Goal: Communication & Community: Answer question/provide support

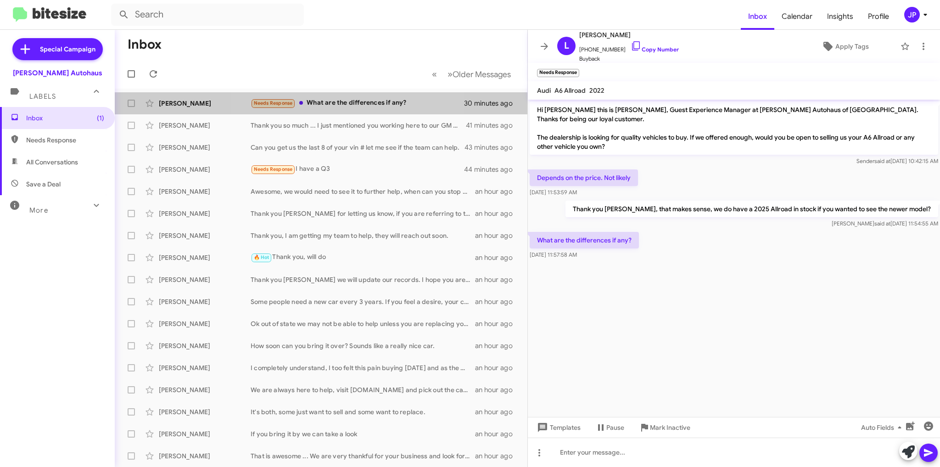
click at [347, 101] on div "Needs Response What are the differences if any?" at bounding box center [358, 103] width 214 height 11
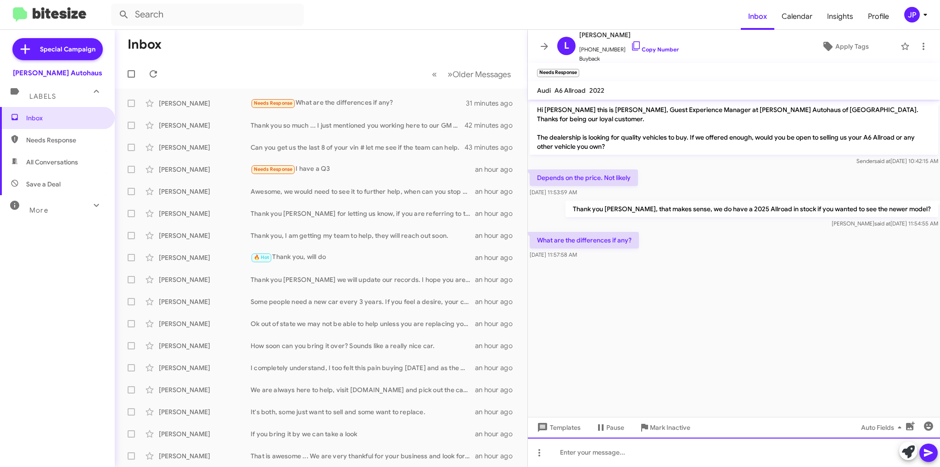
click at [580, 450] on div at bounding box center [734, 451] width 412 height 29
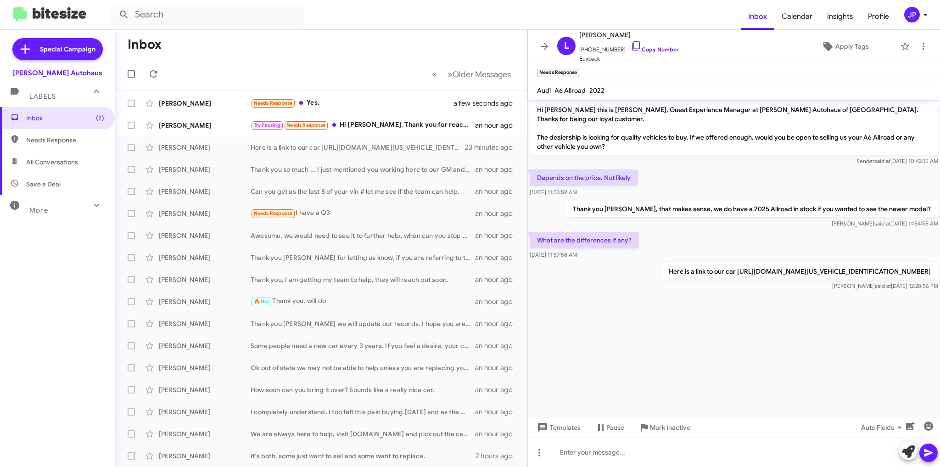
click at [841, 85] on mat-toolbar "Audi A6 Allroad 2022" at bounding box center [734, 90] width 412 height 18
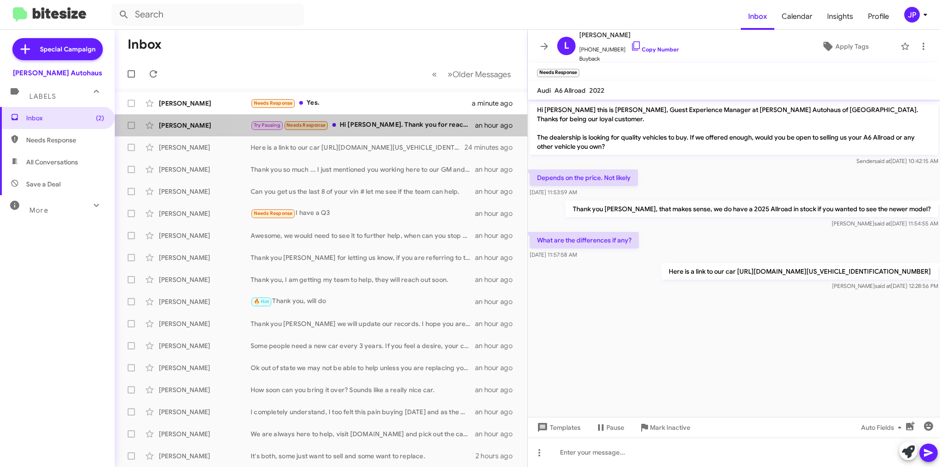
click at [380, 123] on div "Try Pausing Needs Response Hi [PERSON_NAME]. Thank you for reaching out to me a…" at bounding box center [363, 125] width 224 height 11
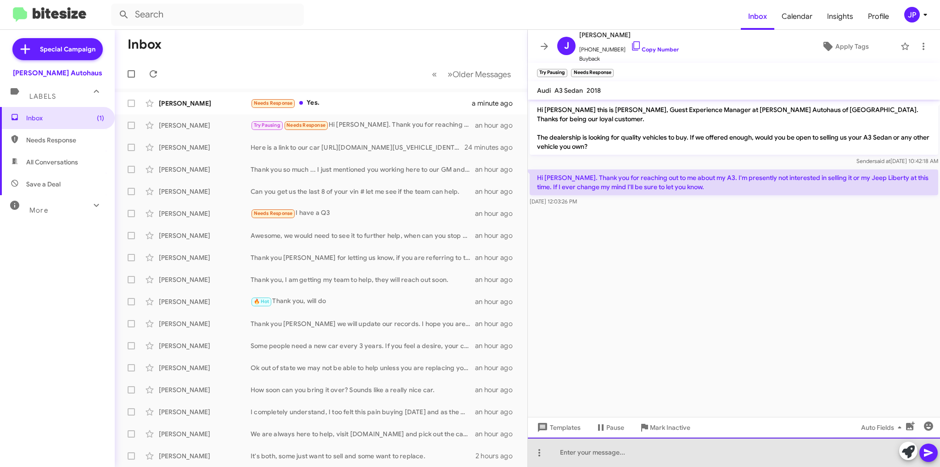
click at [595, 450] on div at bounding box center [734, 451] width 412 height 29
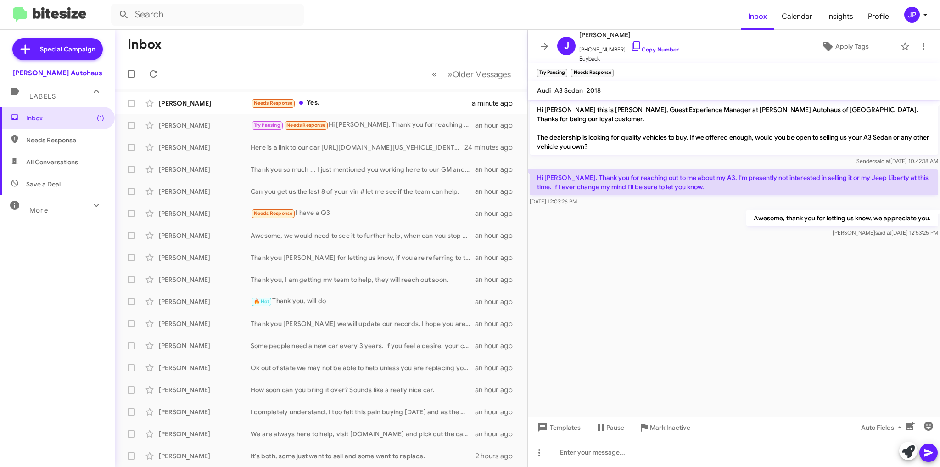
click at [323, 105] on div "Needs Response Yes." at bounding box center [361, 103] width 221 height 11
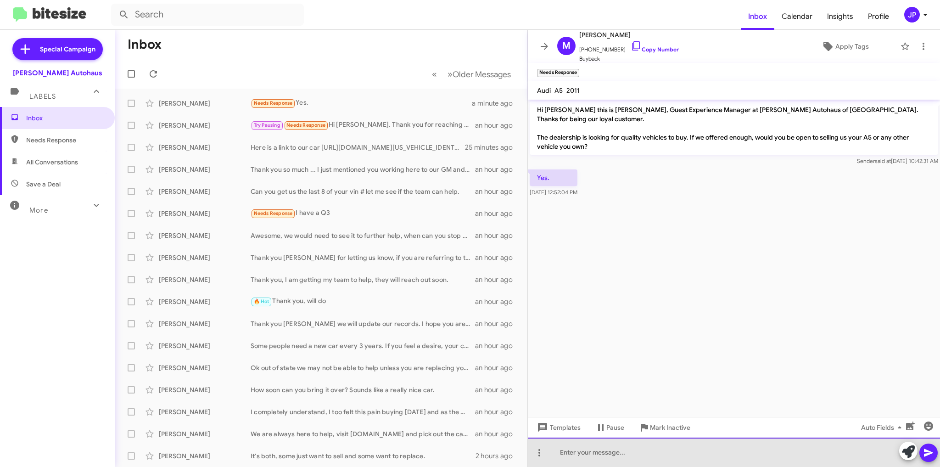
click at [590, 451] on div at bounding box center [734, 451] width 412 height 29
